Goal: Browse casually: Explore the website without a specific task or goal

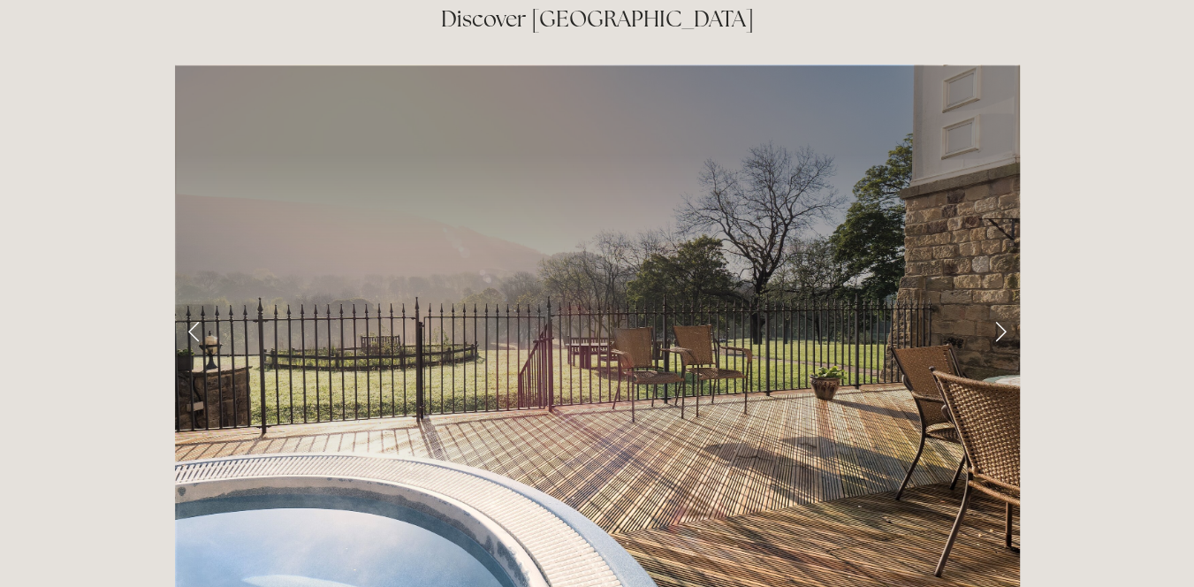
scroll to position [2760, 0]
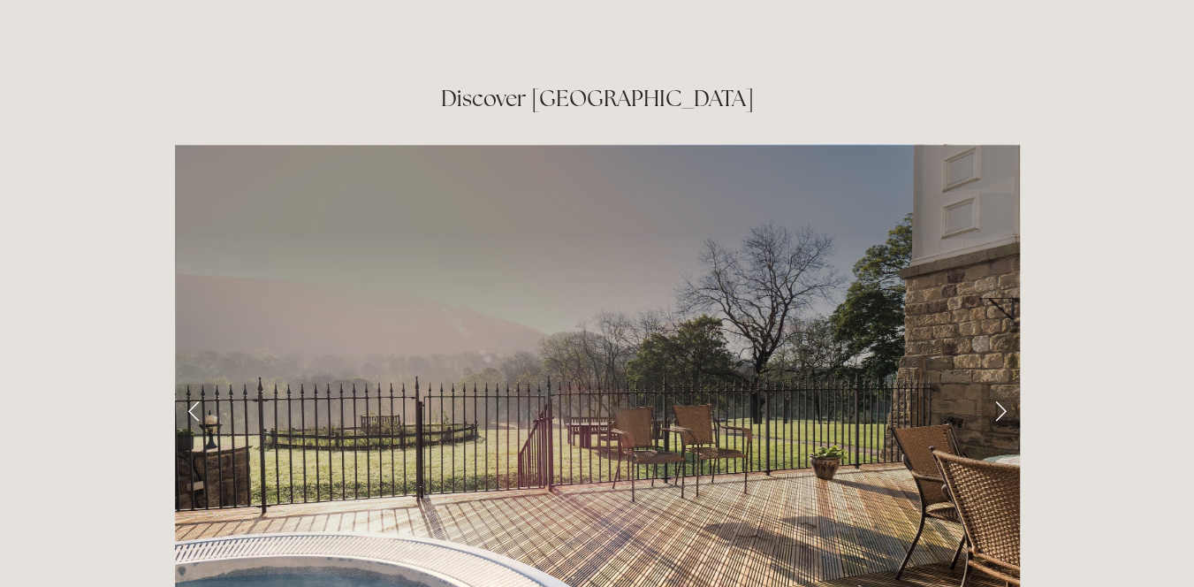
click at [1004, 384] on link "Next Slide" at bounding box center [1000, 410] width 39 height 53
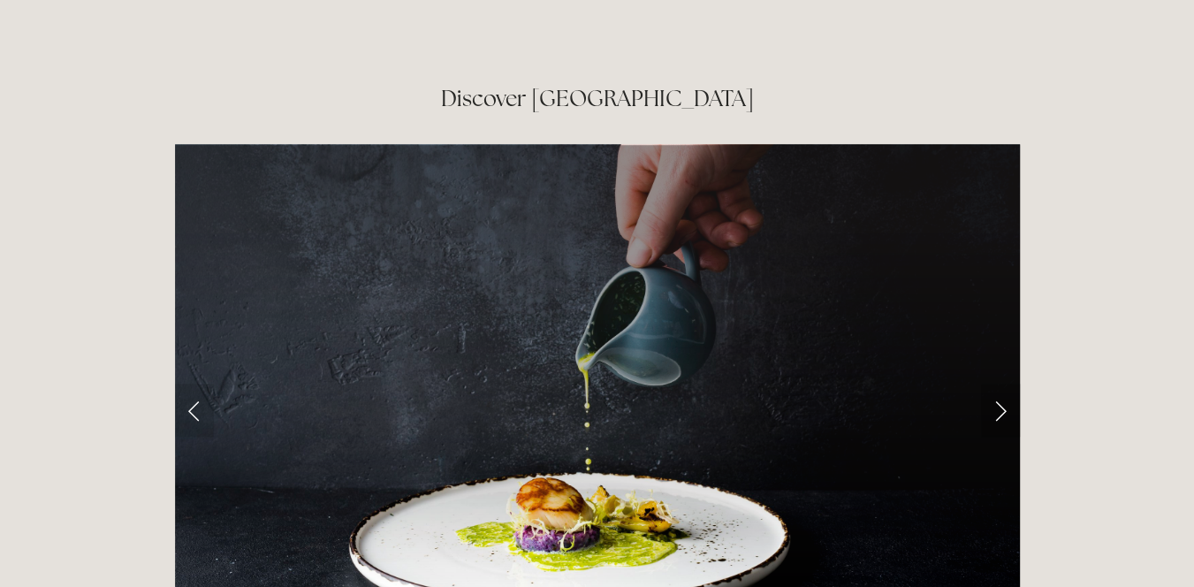
click at [1004, 384] on link "Next Slide" at bounding box center [1000, 410] width 39 height 53
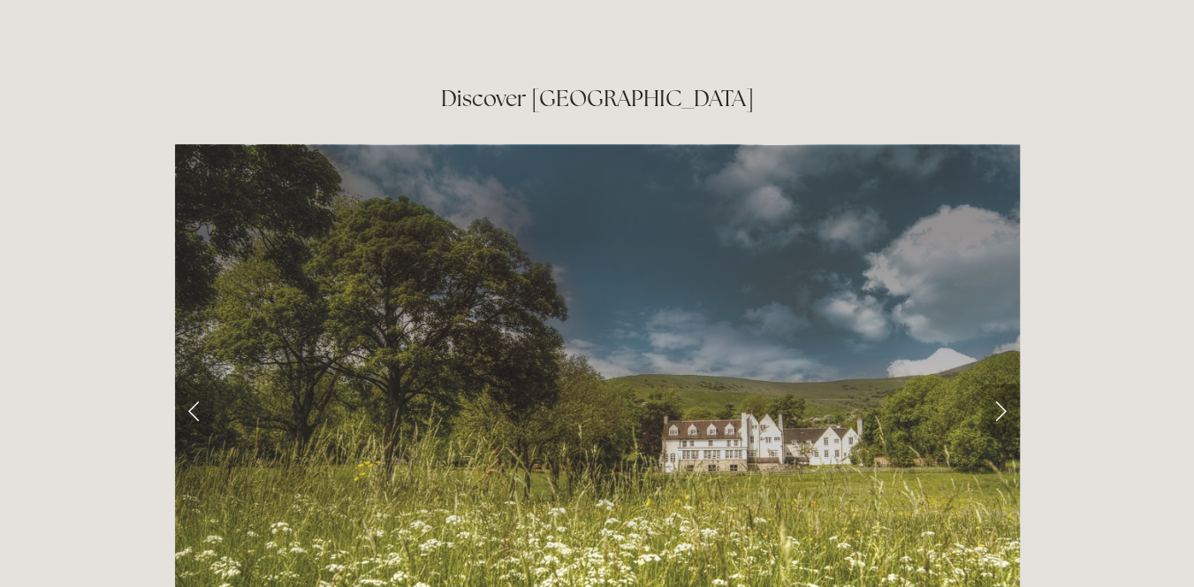
click at [1004, 384] on link "Next Slide" at bounding box center [1000, 410] width 39 height 53
click at [999, 384] on link "Next Slide" at bounding box center [1000, 410] width 39 height 53
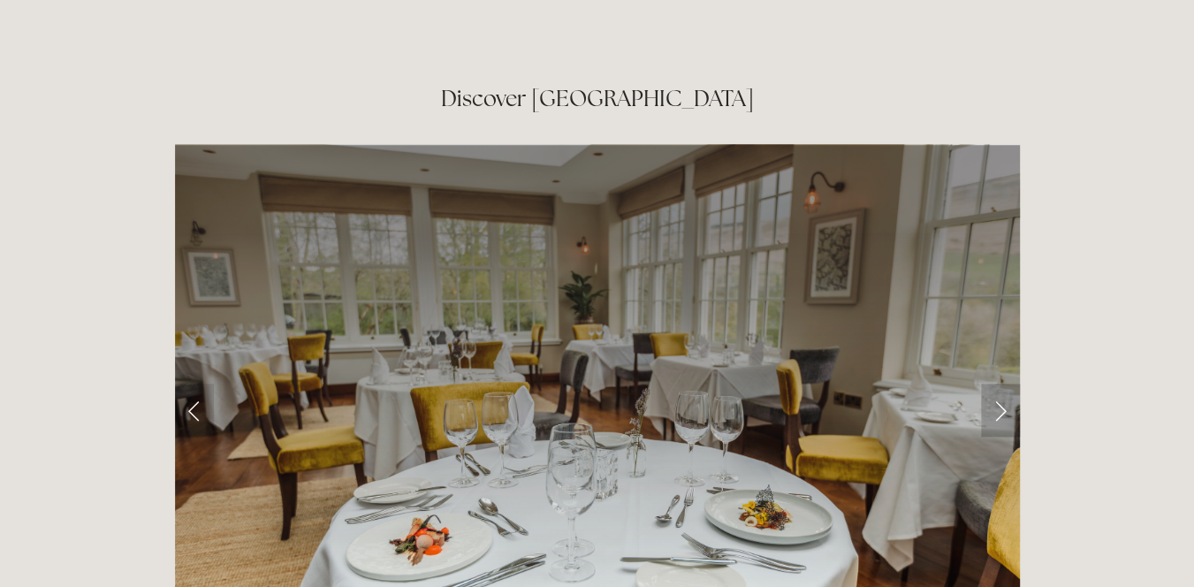
click at [999, 384] on link "Next Slide" at bounding box center [1000, 410] width 39 height 53
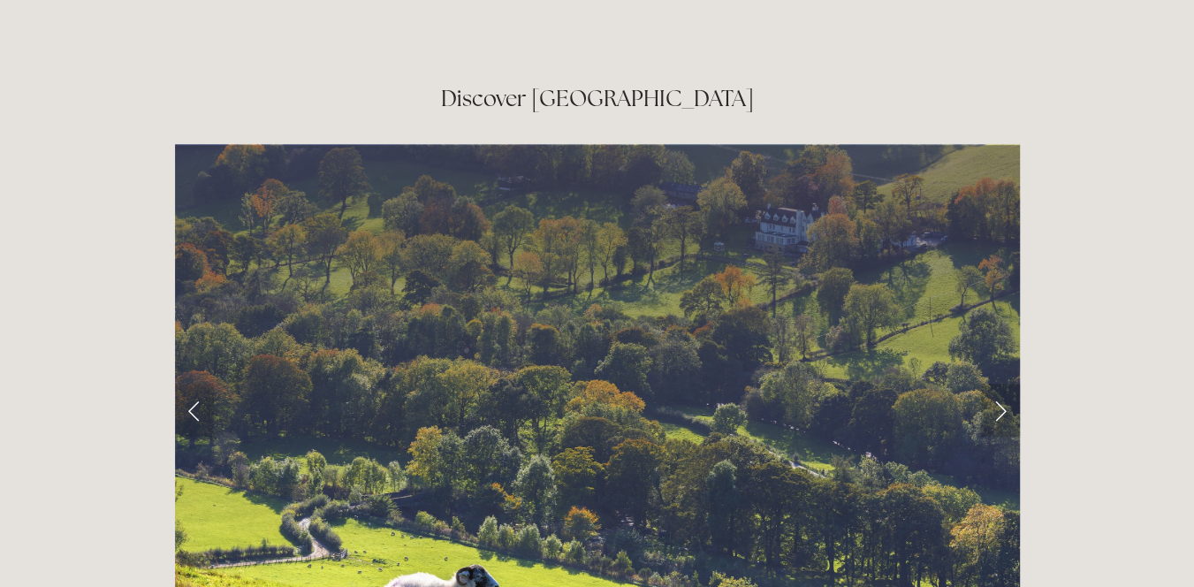
click at [999, 384] on link "Next Slide" at bounding box center [1000, 410] width 39 height 53
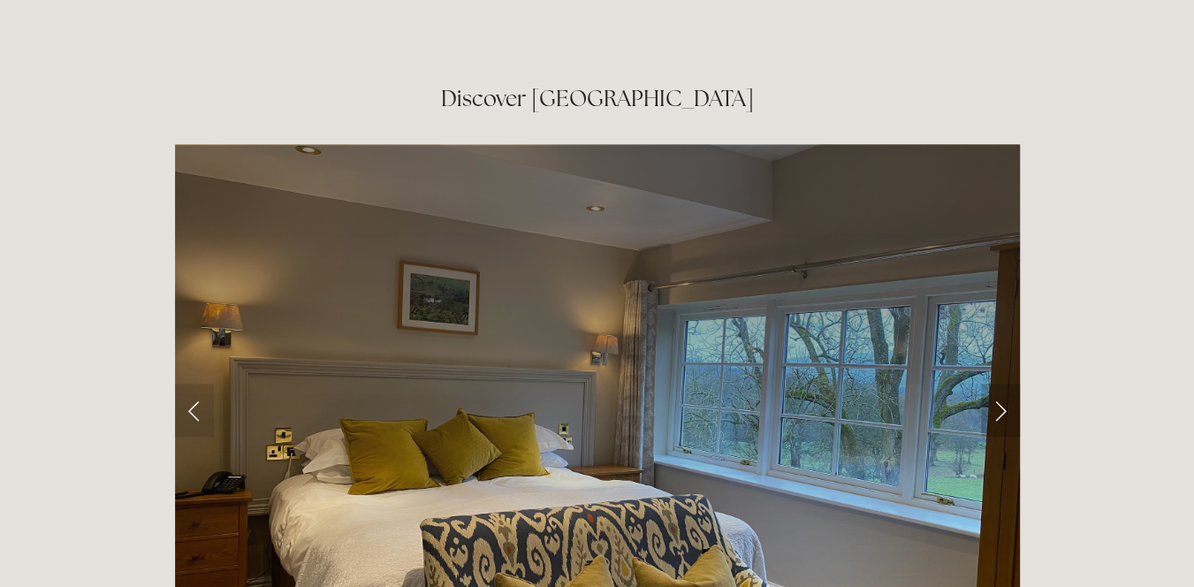
click at [999, 384] on link "Next Slide" at bounding box center [1000, 410] width 39 height 53
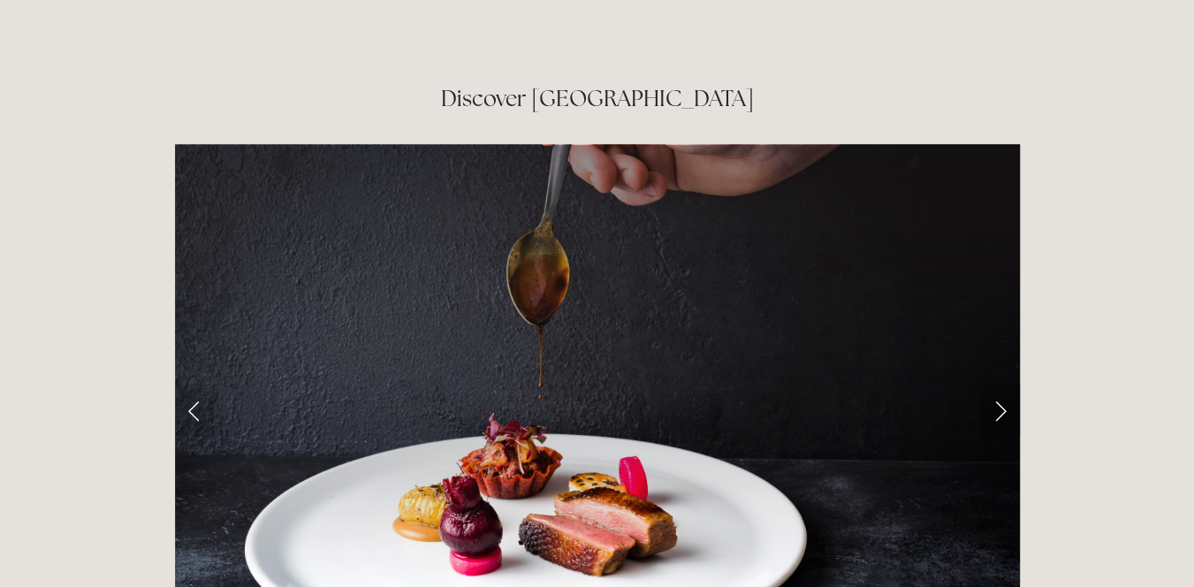
click at [999, 384] on link "Next Slide" at bounding box center [1000, 410] width 39 height 53
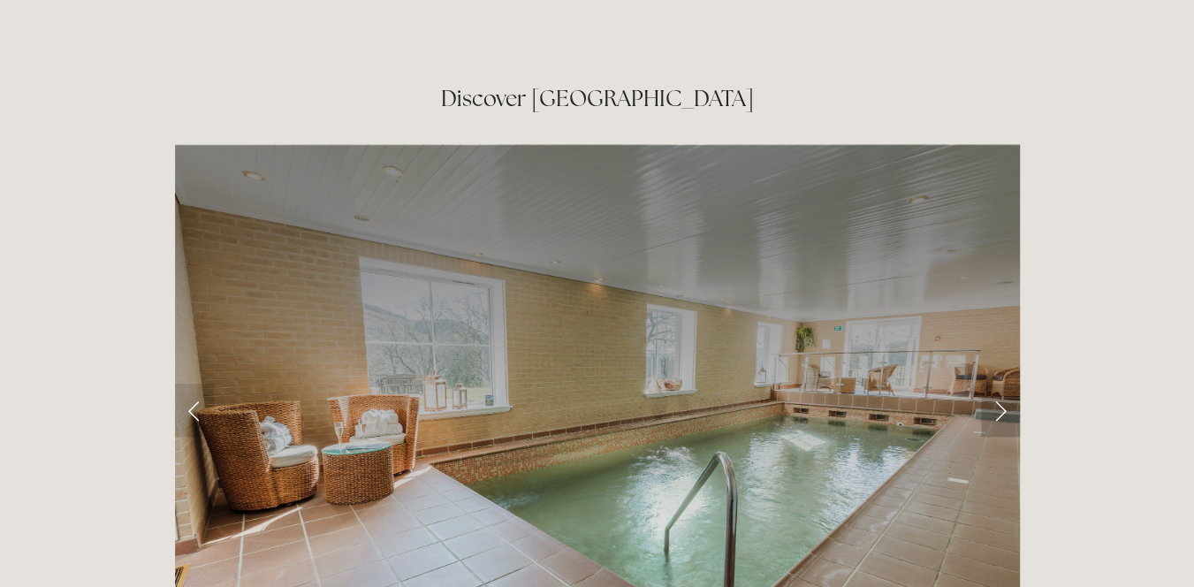
click at [999, 384] on link "Next Slide" at bounding box center [1000, 410] width 39 height 53
